Goal: Find specific page/section: Find specific page/section

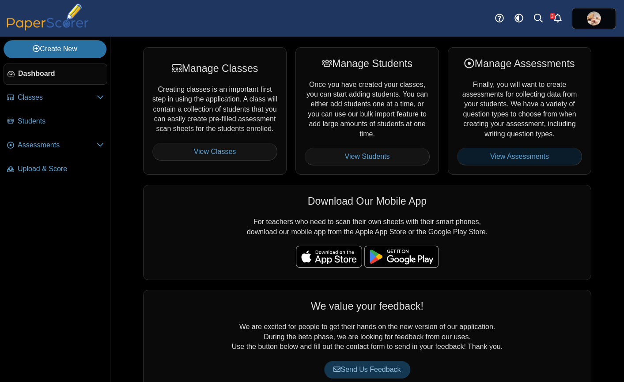
click at [504, 155] on link "View Assessments" at bounding box center [519, 157] width 125 height 18
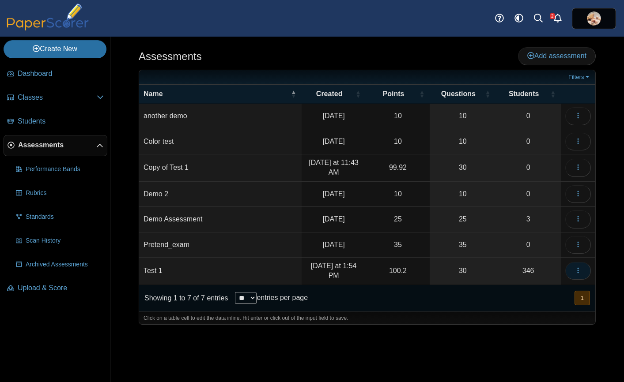
click at [575, 268] on icon "button" at bounding box center [578, 270] width 7 height 7
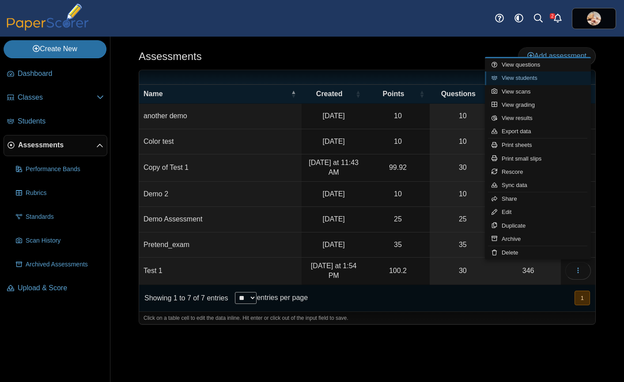
click at [531, 75] on link "View students" at bounding box center [538, 78] width 106 height 13
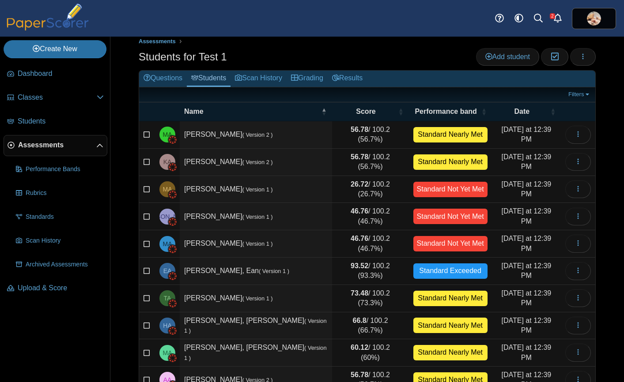
scroll to position [57, 0]
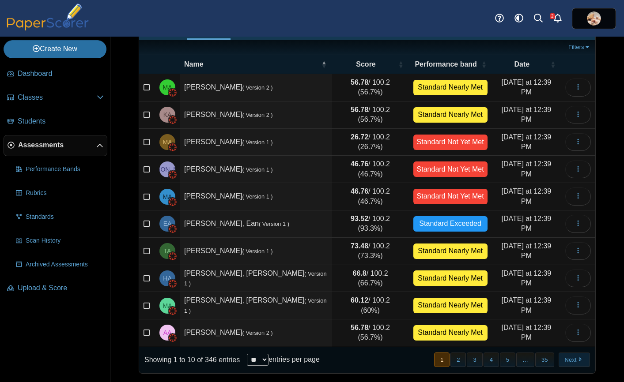
click at [570, 360] on button "Next" at bounding box center [574, 360] width 31 height 15
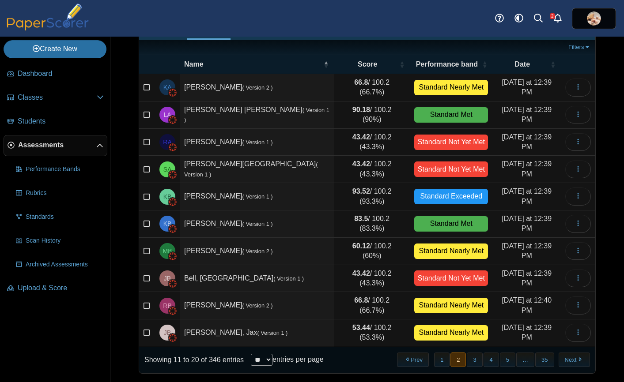
click at [570, 360] on button "Next" at bounding box center [574, 360] width 31 height 15
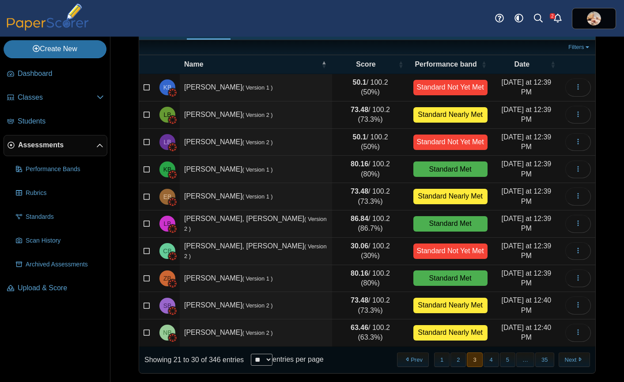
click at [570, 360] on button "Next" at bounding box center [574, 360] width 31 height 15
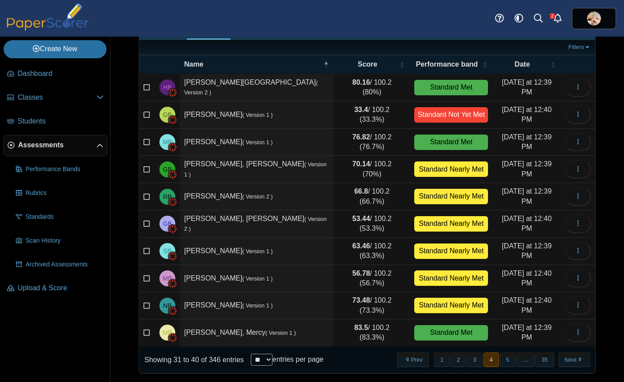
click at [570, 360] on button "Next" at bounding box center [574, 360] width 31 height 15
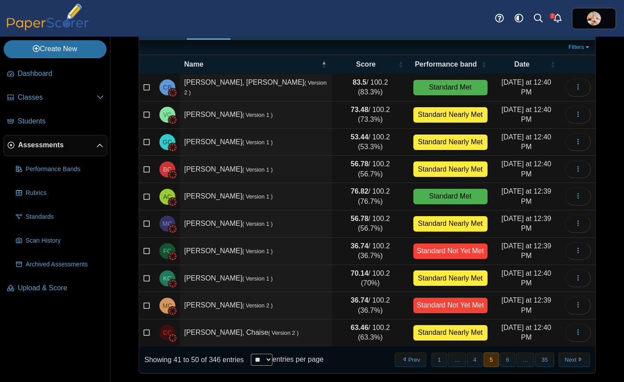
click at [570, 360] on button "Next" at bounding box center [574, 360] width 31 height 15
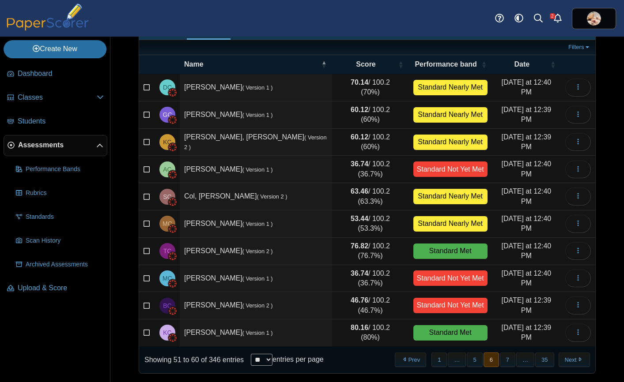
click at [570, 360] on button "Next" at bounding box center [574, 360] width 31 height 15
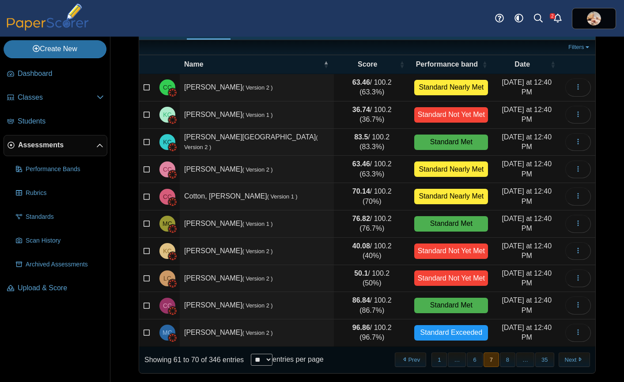
click at [570, 360] on button "Next" at bounding box center [574, 360] width 31 height 15
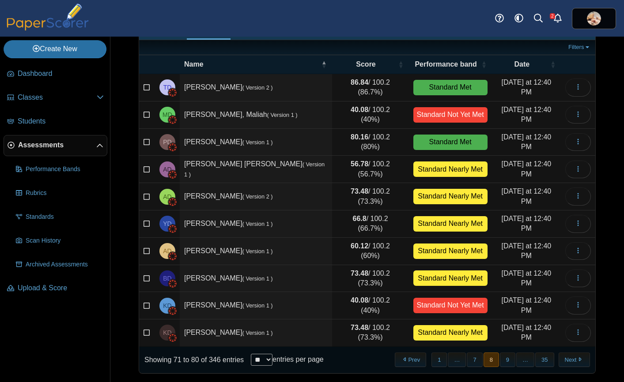
click at [570, 360] on button "Next" at bounding box center [574, 360] width 31 height 15
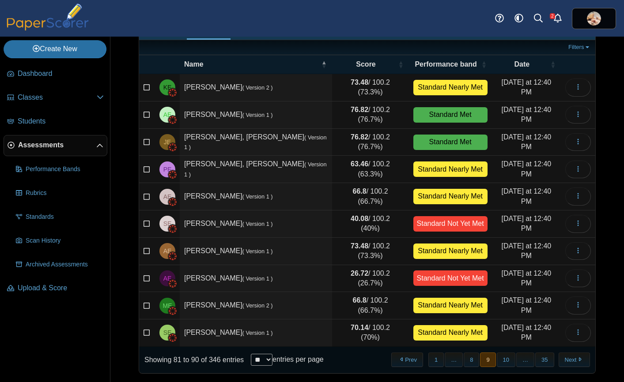
click at [570, 360] on button "Next" at bounding box center [574, 360] width 31 height 15
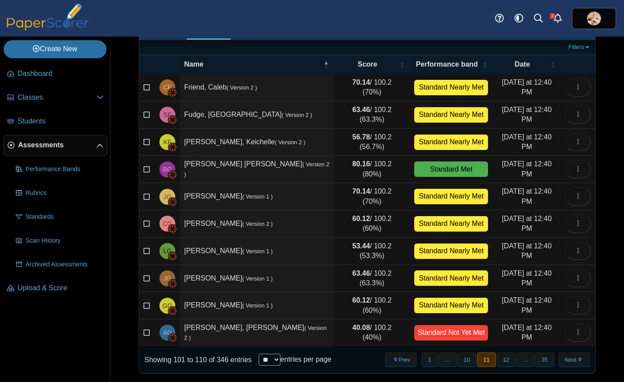
click at [570, 360] on button "Next" at bounding box center [574, 360] width 31 height 15
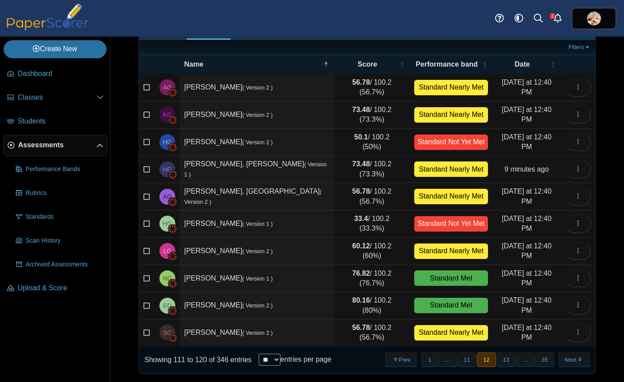
click at [570, 360] on button "Next" at bounding box center [574, 360] width 31 height 15
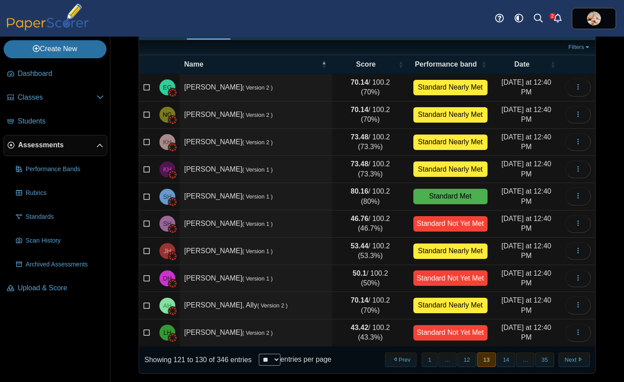
click at [570, 360] on button "Next" at bounding box center [574, 360] width 31 height 15
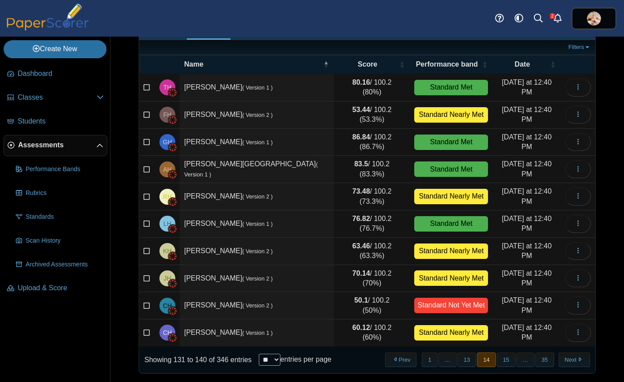
click at [570, 360] on button "Next" at bounding box center [574, 360] width 31 height 15
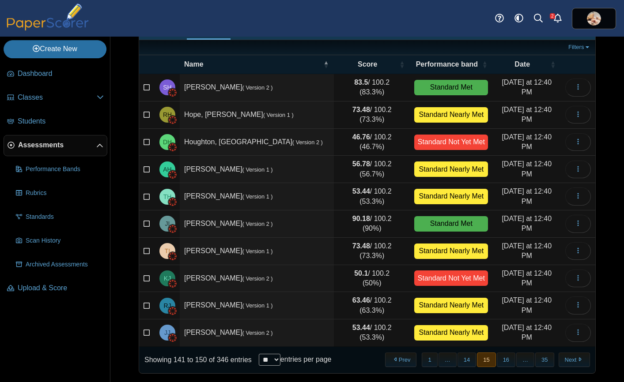
click at [570, 360] on button "Next" at bounding box center [574, 360] width 31 height 15
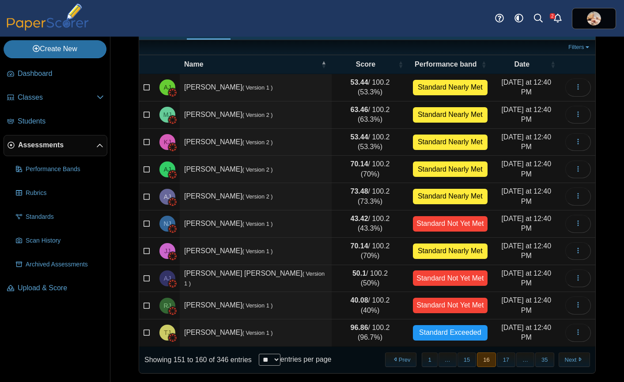
click at [570, 360] on button "Next" at bounding box center [574, 360] width 31 height 15
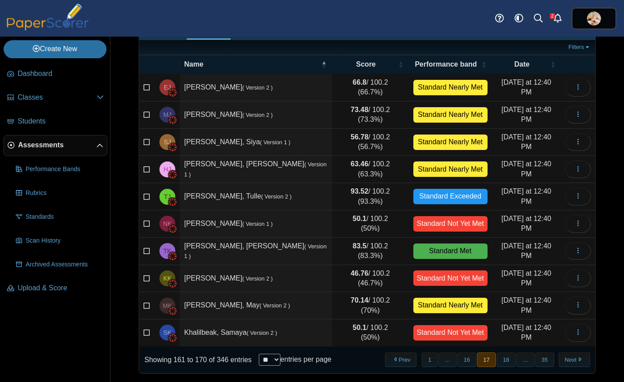
click at [570, 360] on button "Next" at bounding box center [574, 360] width 31 height 15
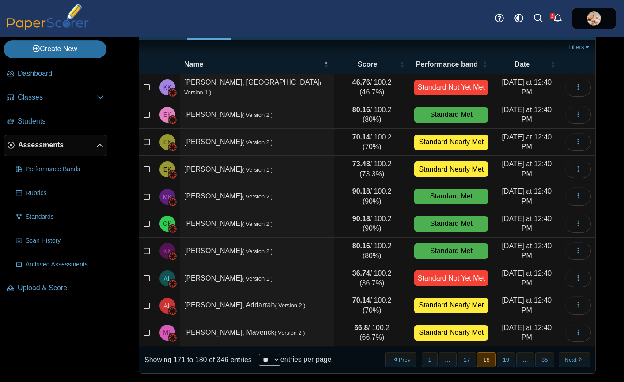
click at [570, 360] on button "Next" at bounding box center [574, 360] width 31 height 15
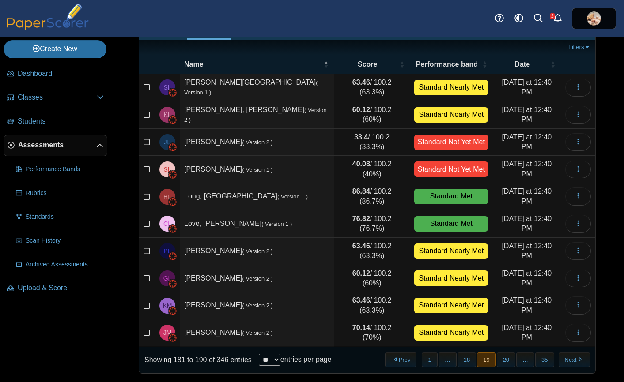
click at [570, 360] on button "Next" at bounding box center [574, 360] width 31 height 15
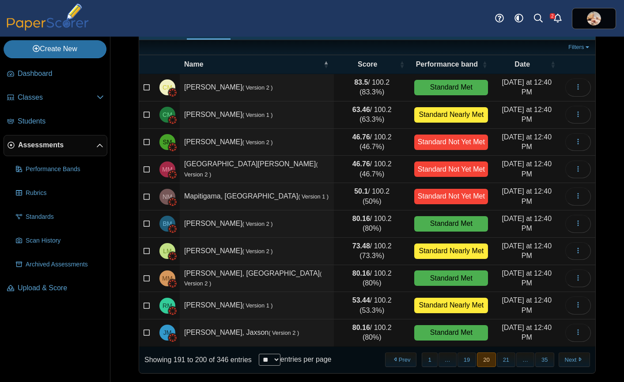
click at [570, 360] on button "Next" at bounding box center [574, 360] width 31 height 15
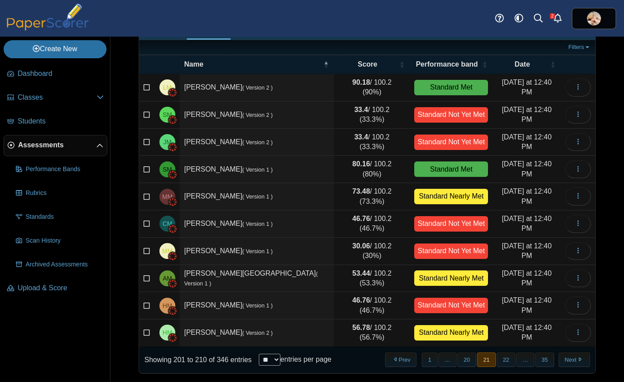
click at [570, 360] on button "Next" at bounding box center [574, 360] width 31 height 15
